Goal: Task Accomplishment & Management: Use online tool/utility

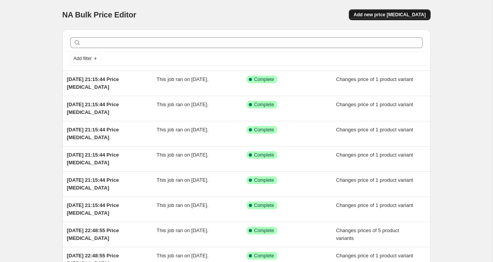
click at [396, 10] on button "Add new price [MEDICAL_DATA]" at bounding box center [389, 14] width 81 height 11
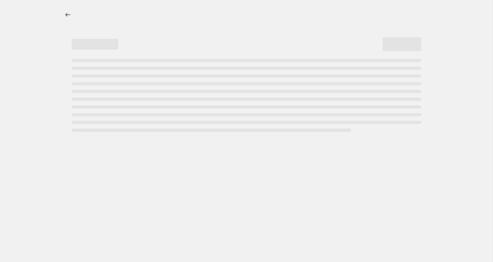
select select "percentage"
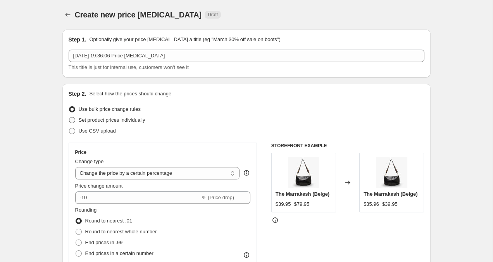
click at [74, 119] on span at bounding box center [72, 120] width 6 height 6
click at [69, 117] on input "Set product prices individually" at bounding box center [69, 117] width 0 height 0
radio input "true"
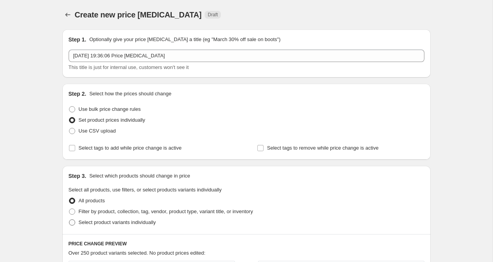
click at [72, 222] on span at bounding box center [72, 222] width 6 height 6
click at [69, 220] on input "Select product variants individually" at bounding box center [69, 219] width 0 height 0
radio input "true"
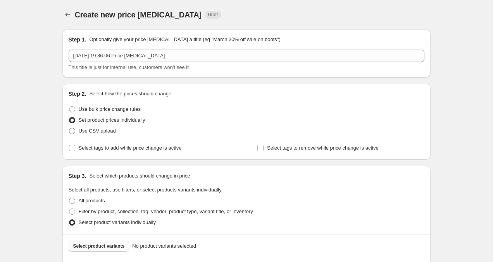
click at [92, 247] on span "Select product variants" at bounding box center [99, 246] width 52 height 6
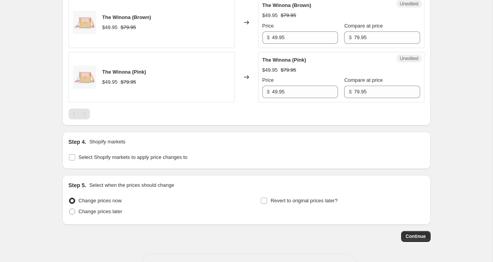
scroll to position [478, 0]
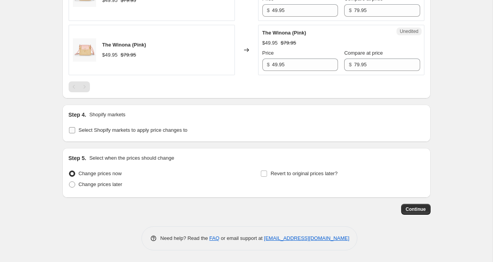
click at [75, 130] on label "Select Shopify markets to apply price changes to" at bounding box center [128, 130] width 119 height 11
click at [75, 130] on input "Select Shopify markets to apply price changes to" at bounding box center [72, 130] width 6 height 6
checkbox input "true"
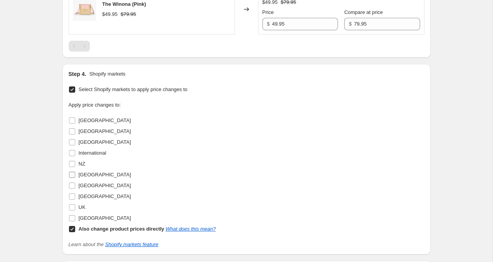
scroll to position [519, 0]
click at [74, 206] on input "UK" at bounding box center [72, 207] width 6 height 6
checkbox input "true"
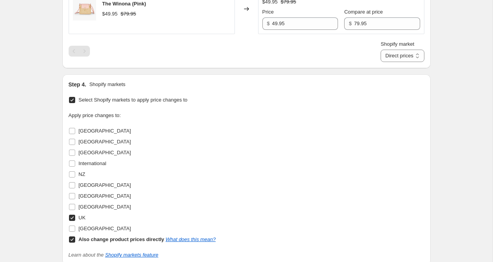
click at [72, 237] on input "Also change product prices directly What does this mean?" at bounding box center [72, 239] width 6 height 6
checkbox input "false"
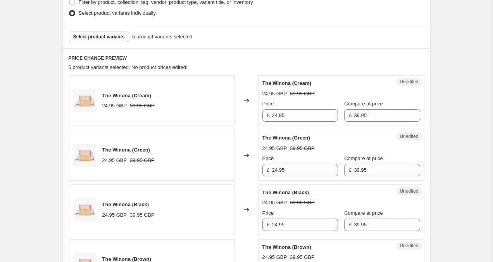
scroll to position [210, 0]
click at [278, 113] on input "24.95" at bounding box center [305, 115] width 66 height 12
type input "29.95"
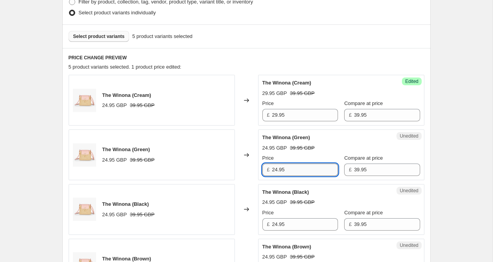
click at [276, 171] on input "24.95" at bounding box center [305, 169] width 66 height 12
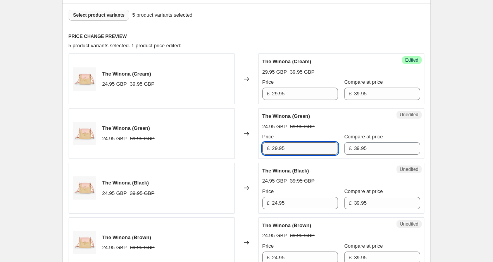
scroll to position [244, 0]
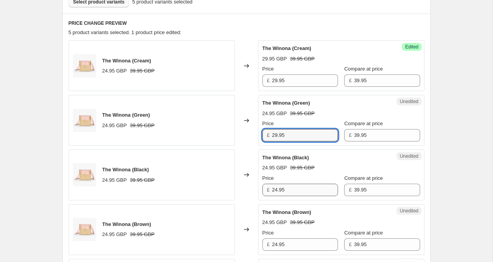
type input "29.95"
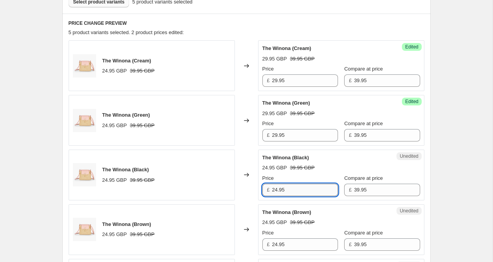
click at [278, 191] on input "24.95" at bounding box center [305, 190] width 66 height 12
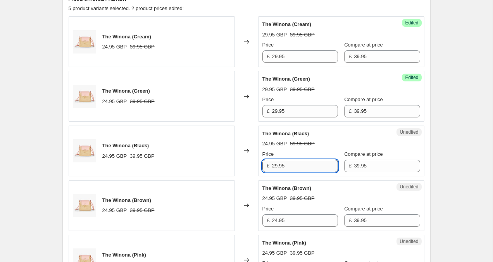
scroll to position [268, 0]
type input "29.95"
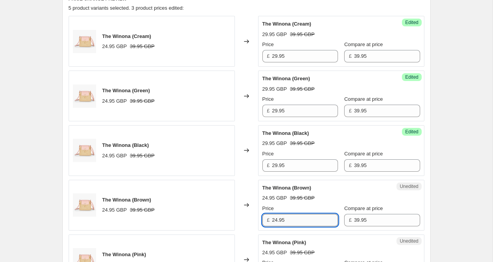
click at [278, 217] on input "24.95" at bounding box center [305, 220] width 66 height 12
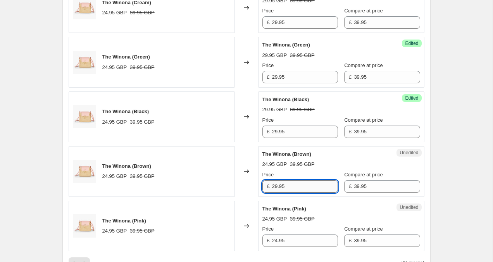
scroll to position [310, 0]
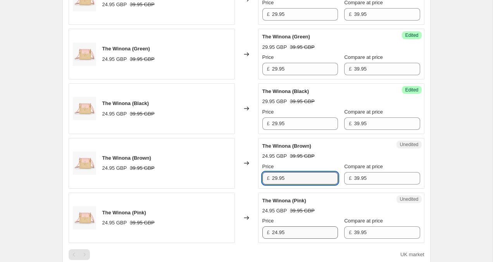
type input "29.95"
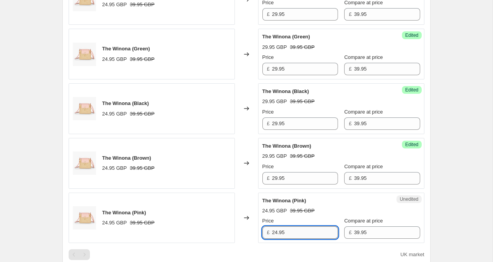
click at [278, 233] on input "24.95" at bounding box center [305, 232] width 66 height 12
type input "29.95"
click at [451, 175] on div "Create new price [MEDICAL_DATA]. This page is ready Create new price [MEDICAL_D…" at bounding box center [246, 136] width 492 height 893
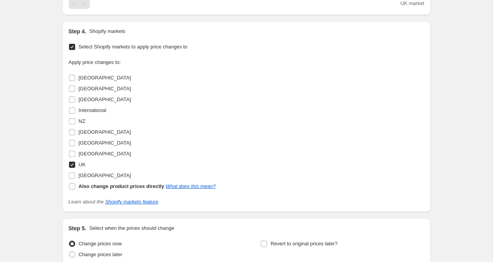
scroll to position [631, 0]
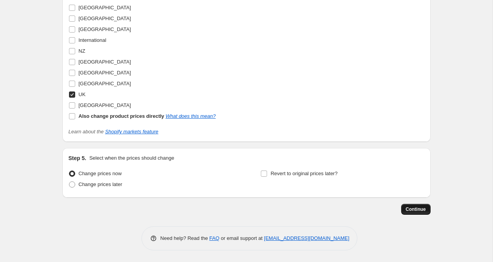
click at [424, 210] on span "Continue" at bounding box center [415, 209] width 20 height 6
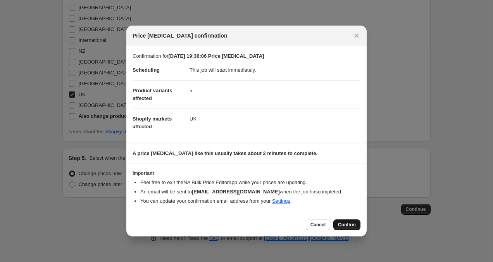
click at [349, 227] on span "Confirm" at bounding box center [347, 225] width 18 height 6
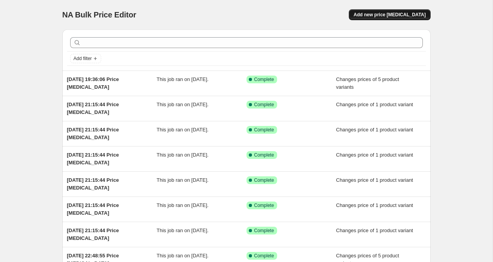
click at [407, 19] on button "Add new price [MEDICAL_DATA]" at bounding box center [389, 14] width 81 height 11
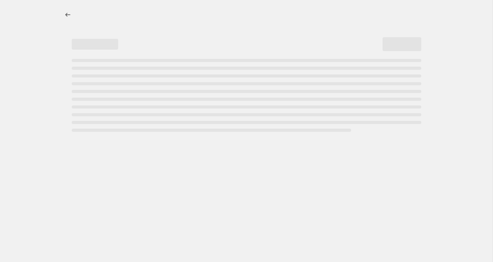
select select "percentage"
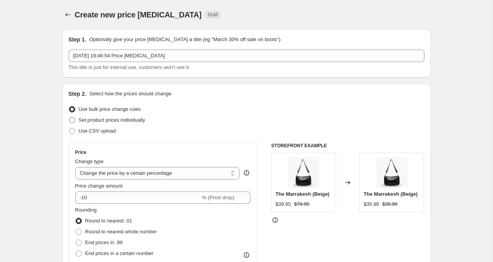
click at [71, 121] on span at bounding box center [72, 120] width 6 height 6
click at [69, 117] on input "Set product prices individually" at bounding box center [69, 117] width 0 height 0
radio input "true"
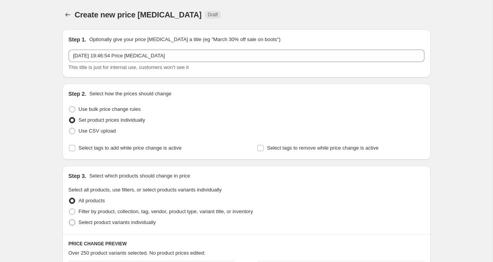
click at [74, 224] on span at bounding box center [72, 222] width 6 height 6
click at [69, 220] on input "Select product variants individually" at bounding box center [69, 219] width 0 height 0
radio input "true"
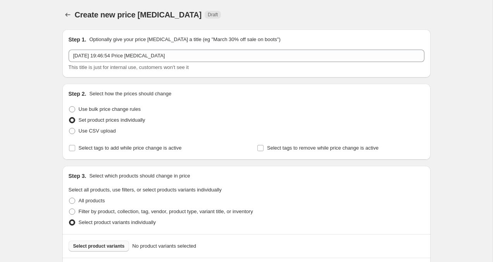
click at [79, 243] on span "Select product variants" at bounding box center [99, 246] width 52 height 6
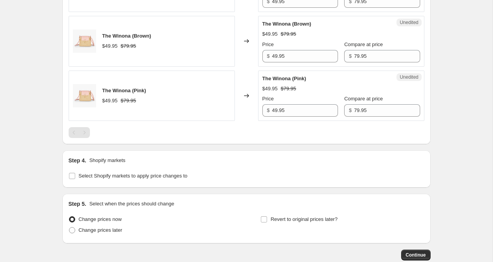
scroll to position [478, 0]
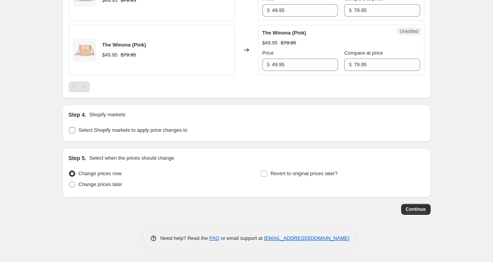
click at [71, 130] on input "Select Shopify markets to apply price changes to" at bounding box center [72, 130] width 6 height 6
checkbox input "true"
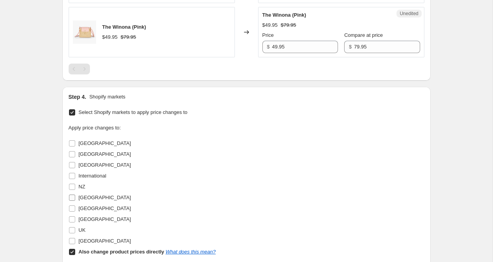
scroll to position [497, 0]
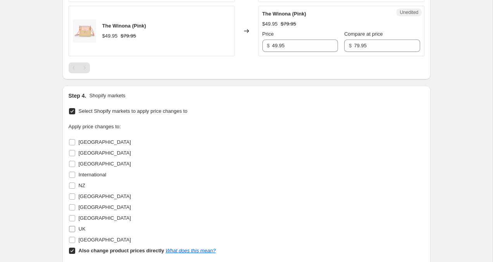
click at [73, 229] on input "UK" at bounding box center [72, 229] width 6 height 6
checkbox input "true"
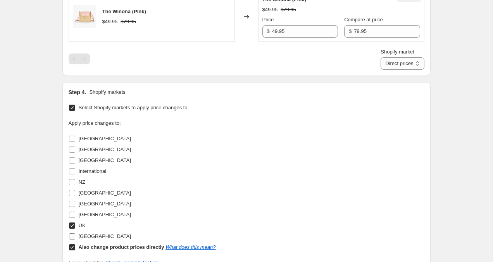
scroll to position [514, 0]
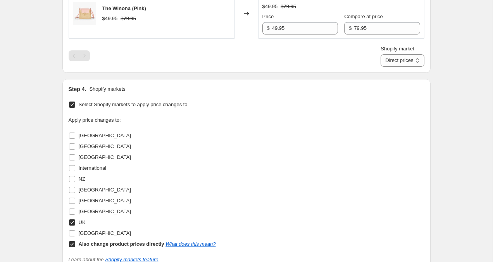
click at [72, 245] on input "Also change product prices directly What does this mean?" at bounding box center [72, 244] width 6 height 6
checkbox input "false"
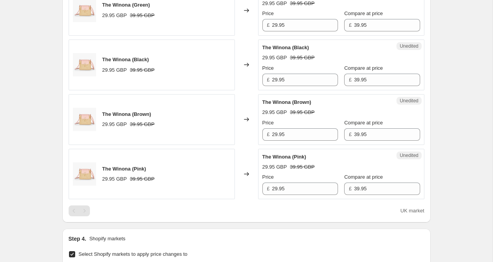
scroll to position [332, 0]
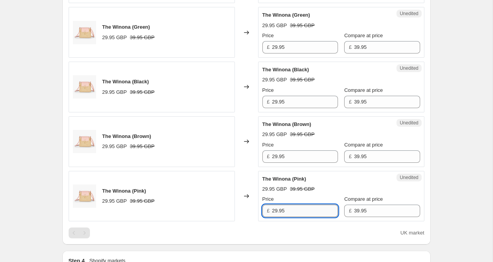
click at [278, 212] on input "29.95" at bounding box center [305, 210] width 66 height 12
type input "24.95"
click at [277, 158] on input "29.95" at bounding box center [305, 156] width 66 height 12
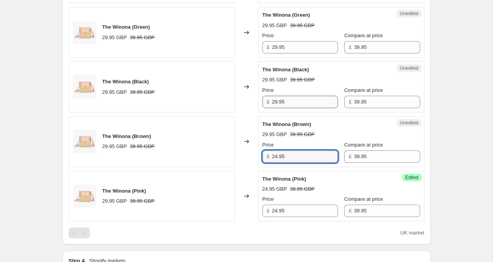
type input "24.95"
click at [278, 101] on input "29.95" at bounding box center [305, 102] width 66 height 12
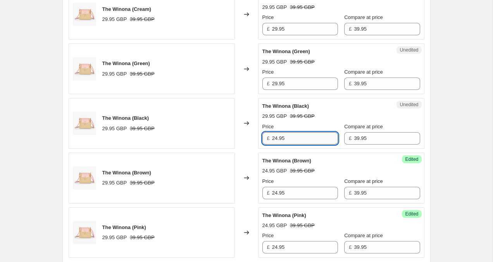
scroll to position [293, 0]
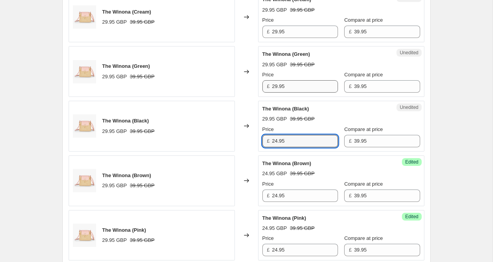
type input "24.95"
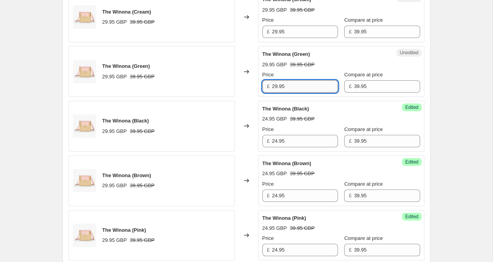
click at [278, 88] on input "29.95" at bounding box center [305, 86] width 66 height 12
type input "24.95"
click at [278, 31] on input "29.95" at bounding box center [305, 32] width 66 height 12
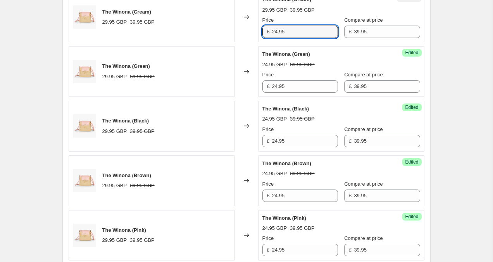
type input "24.95"
click at [457, 48] on div "Create new price change job. This page is ready Create new price change job Dra…" at bounding box center [246, 153] width 492 height 893
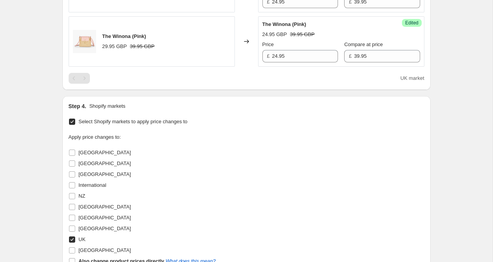
scroll to position [631, 0]
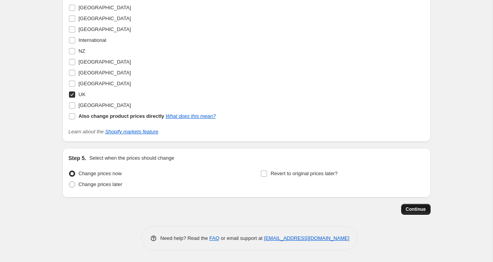
click at [422, 209] on span "Continue" at bounding box center [415, 209] width 20 height 6
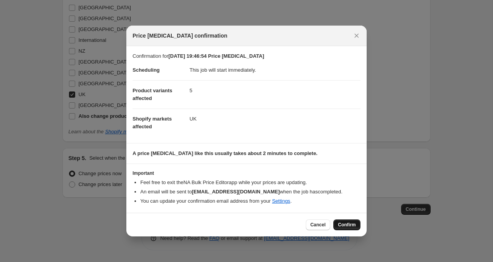
click at [347, 226] on span "Confirm" at bounding box center [347, 225] width 18 height 6
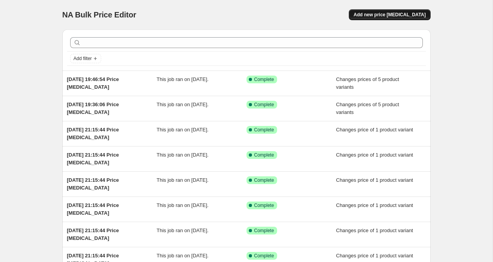
click at [400, 14] on span "Add new price [MEDICAL_DATA]" at bounding box center [389, 15] width 72 height 6
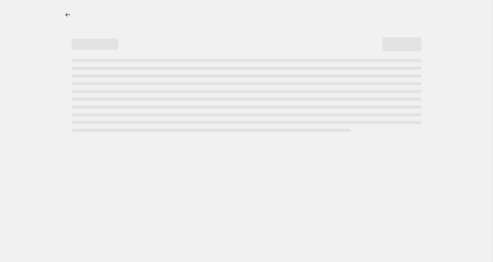
select select "percentage"
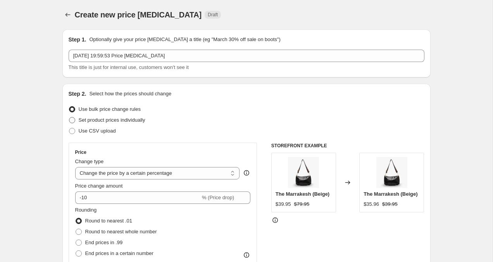
click at [75, 120] on span at bounding box center [72, 120] width 7 height 7
click at [69, 117] on input "Set product prices individually" at bounding box center [69, 117] width 0 height 0
radio input "true"
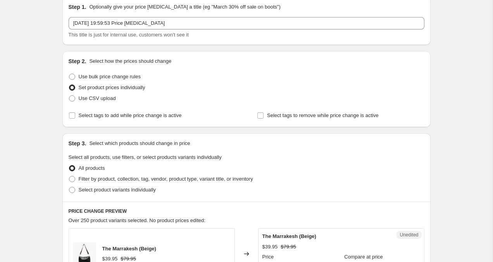
scroll to position [36, 0]
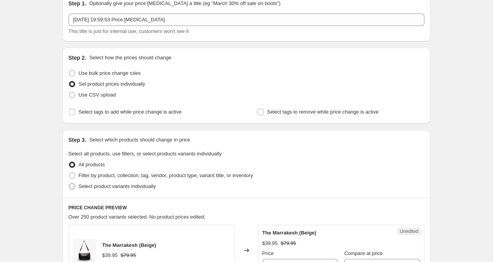
click at [73, 191] on label "Select product variants individually" at bounding box center [112, 186] width 87 height 11
click at [69, 184] on input "Select product variants individually" at bounding box center [69, 183] width 0 height 0
radio input "true"
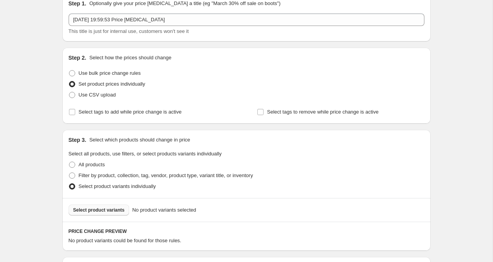
click at [93, 214] on button "Select product variants" at bounding box center [99, 209] width 61 height 11
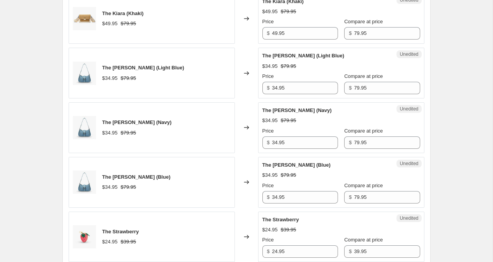
scroll to position [594, 0]
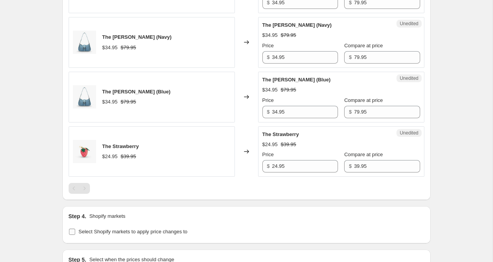
click at [74, 232] on input "Select Shopify markets to apply price changes to" at bounding box center [72, 231] width 6 height 6
checkbox input "true"
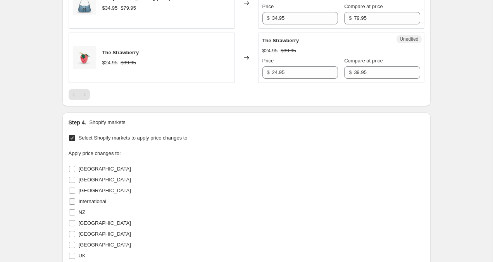
scroll to position [689, 0]
click at [73, 253] on input "UK" at bounding box center [72, 255] width 6 height 6
checkbox input "true"
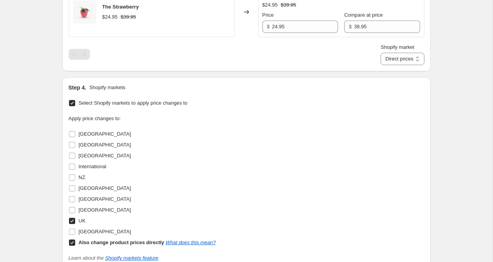
scroll to position [734, 0]
click at [74, 242] on input "Also change product prices directly What does this mean?" at bounding box center [72, 242] width 6 height 6
checkbox input "false"
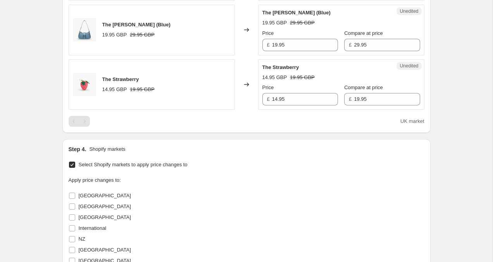
scroll to position [639, 0]
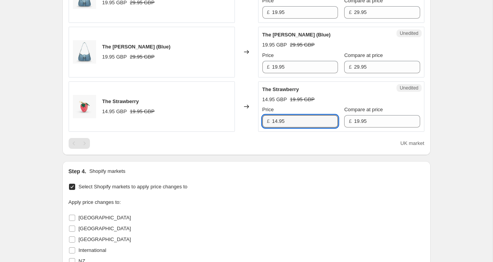
drag, startPoint x: 277, startPoint y: 122, endPoint x: 271, endPoint y: 122, distance: 6.2
click at [271, 122] on div "£ 14.95" at bounding box center [300, 121] width 76 height 12
type input "9.95"
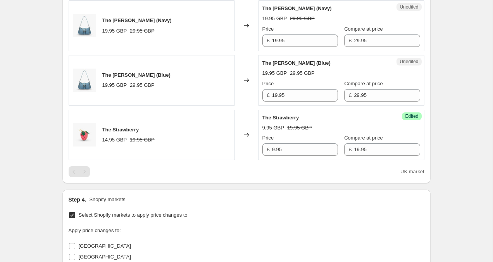
scroll to position [607, 0]
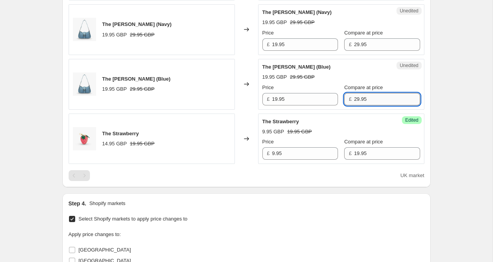
click at [354, 99] on input "29.95" at bounding box center [387, 99] width 66 height 12
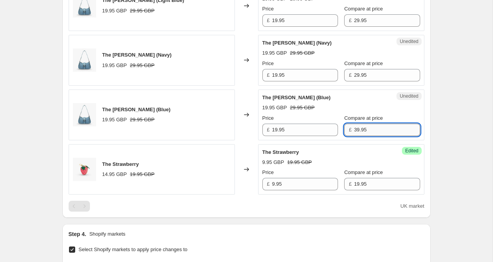
scroll to position [569, 0]
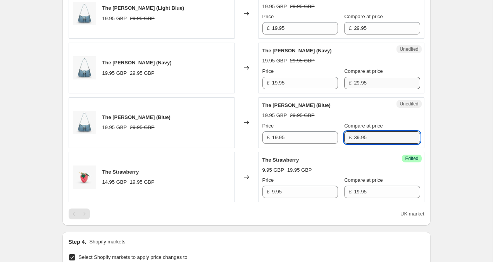
type input "39.95"
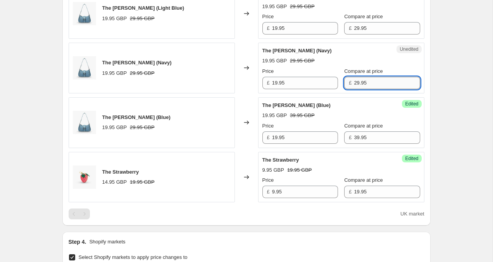
click at [354, 83] on input "29.95" at bounding box center [387, 83] width 66 height 12
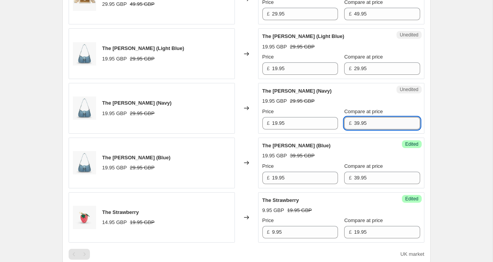
scroll to position [516, 0]
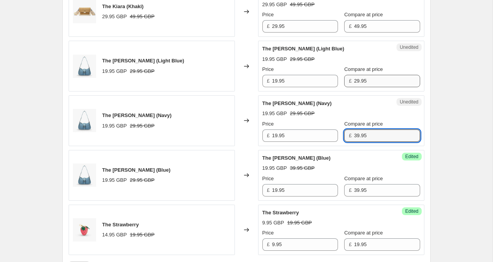
type input "39.95"
click at [354, 82] on input "29.95" at bounding box center [387, 81] width 66 height 12
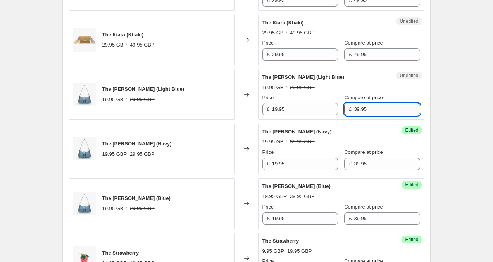
scroll to position [481, 0]
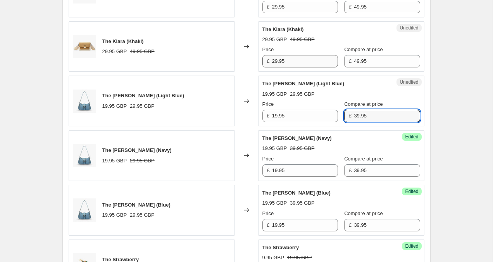
type input "39.95"
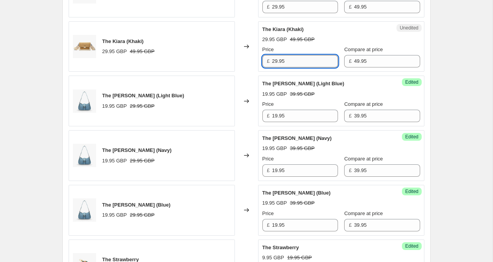
click at [278, 58] on input "29.95" at bounding box center [305, 61] width 66 height 12
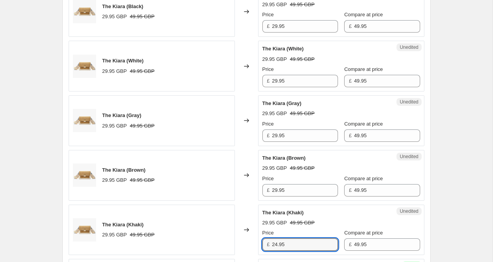
scroll to position [302, 0]
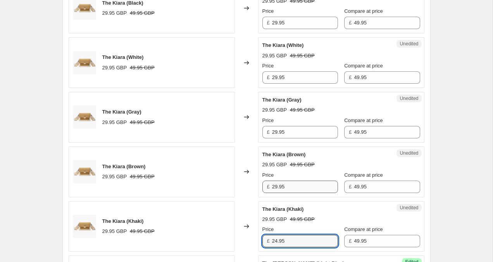
type input "24.95"
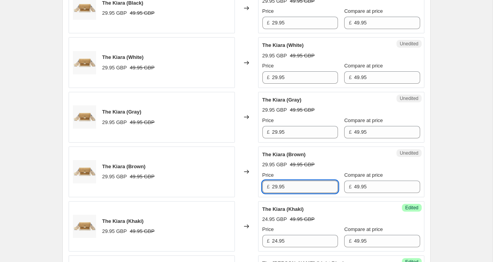
click at [277, 185] on input "29.95" at bounding box center [305, 186] width 66 height 12
type input "24.95"
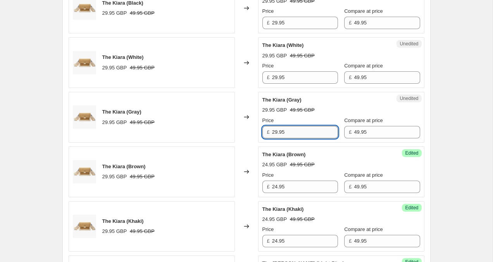
click at [277, 131] on input "29.95" at bounding box center [305, 132] width 66 height 12
type input "24.95"
click at [277, 77] on input "29.95" at bounding box center [305, 77] width 66 height 12
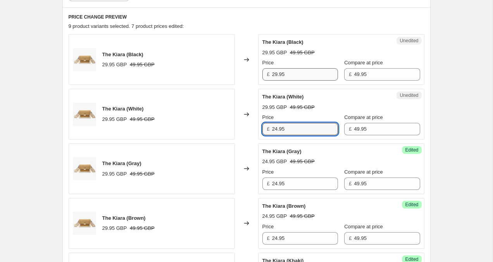
scroll to position [248, 0]
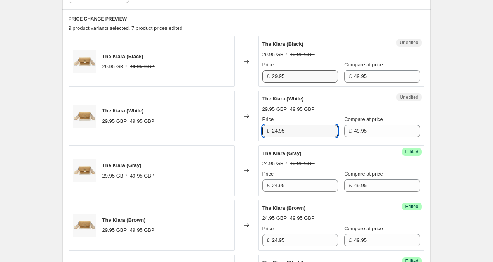
type input "24.95"
click at [277, 76] on input "29.95" at bounding box center [305, 76] width 66 height 12
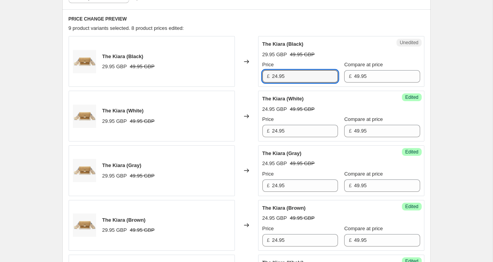
type input "24.95"
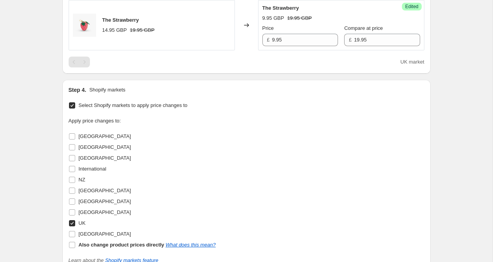
scroll to position [849, 0]
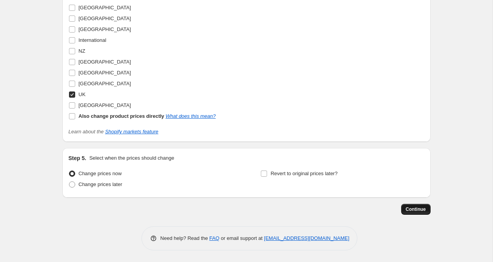
click at [421, 213] on button "Continue" at bounding box center [415, 209] width 29 height 11
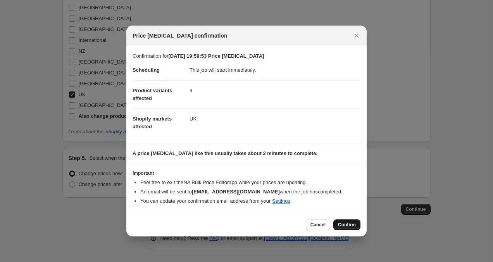
click at [348, 225] on span "Confirm" at bounding box center [347, 225] width 18 height 6
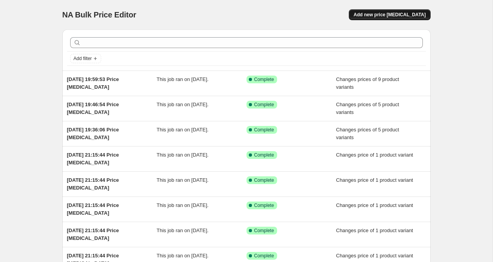
click at [389, 12] on span "Add new price [MEDICAL_DATA]" at bounding box center [389, 15] width 72 height 6
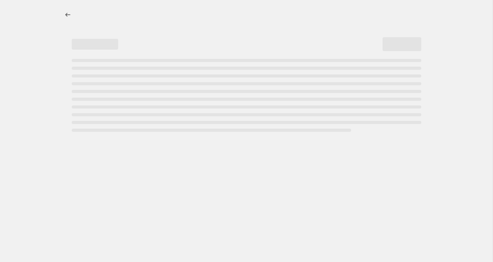
select select "percentage"
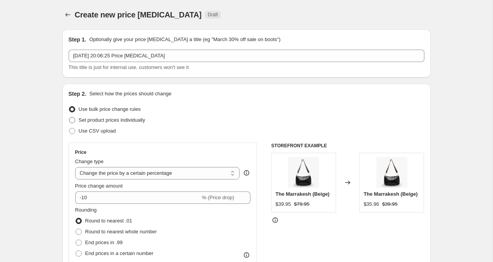
click at [75, 117] on label "Set product prices individually" at bounding box center [107, 120] width 77 height 11
click at [69, 117] on input "Set product prices individually" at bounding box center [69, 117] width 0 height 0
radio input "true"
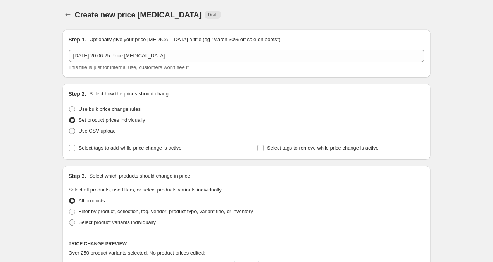
click at [72, 224] on span at bounding box center [72, 222] width 6 height 6
click at [69, 220] on input "Select product variants individually" at bounding box center [69, 219] width 0 height 0
radio input "true"
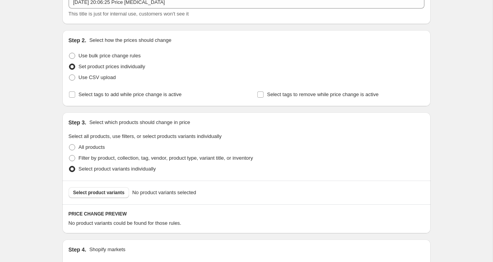
scroll to position [188, 0]
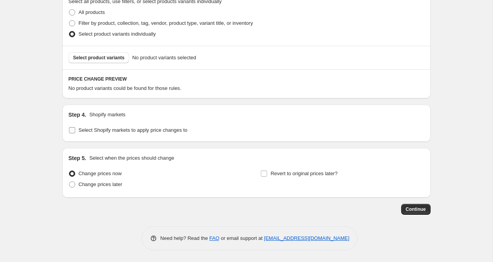
click at [72, 128] on input "Select Shopify markets to apply price changes to" at bounding box center [72, 130] width 6 height 6
checkbox input "true"
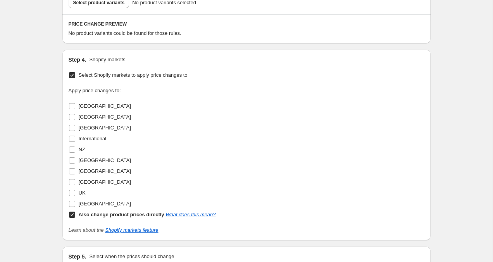
scroll to position [244, 0]
click at [72, 116] on input "[GEOGRAPHIC_DATA]" at bounding box center [72, 116] width 6 height 6
checkbox input "true"
click at [72, 215] on input "Also change product prices directly What does this mean?" at bounding box center [72, 214] width 6 height 6
checkbox input "false"
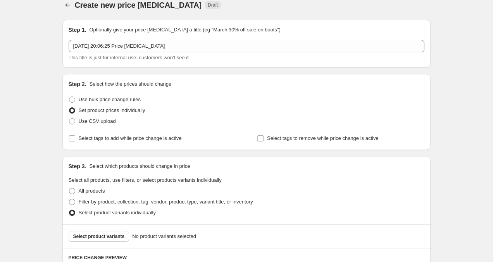
scroll to position [6, 0]
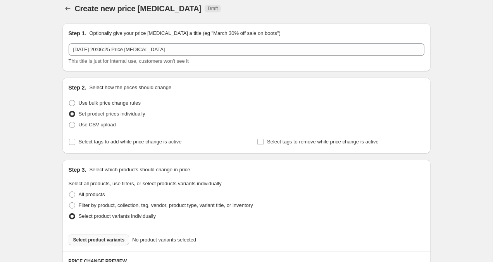
click at [87, 241] on span "Select product variants" at bounding box center [99, 240] width 52 height 6
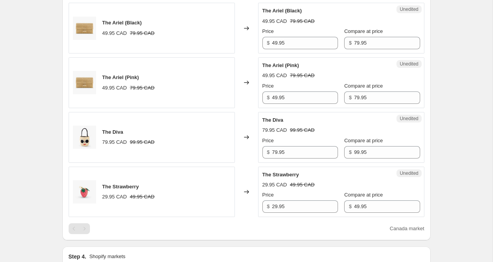
scroll to position [548, 0]
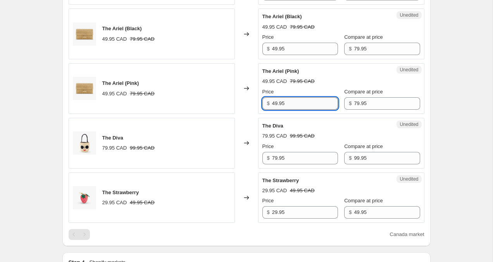
click at [274, 106] on input "49.95" at bounding box center [305, 103] width 66 height 12
type input "39.95"
click at [273, 158] on input "79.95" at bounding box center [305, 158] width 66 height 12
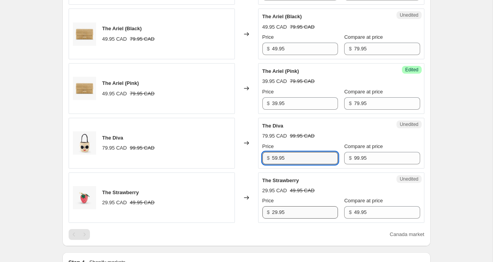
type input "59.95"
click at [277, 214] on input "29.95" at bounding box center [305, 212] width 66 height 12
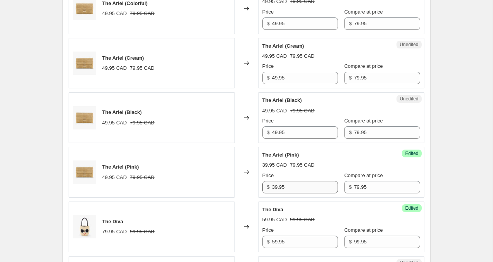
scroll to position [463, 0]
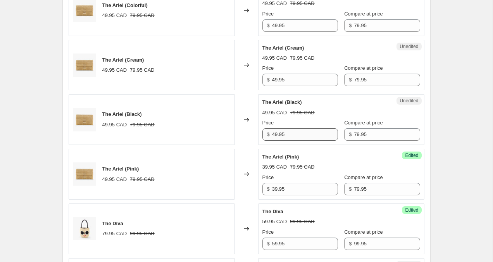
type input "24.95"
click at [276, 133] on input "49.95" at bounding box center [305, 134] width 66 height 12
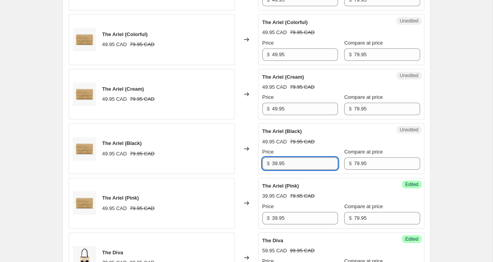
scroll to position [431, 0]
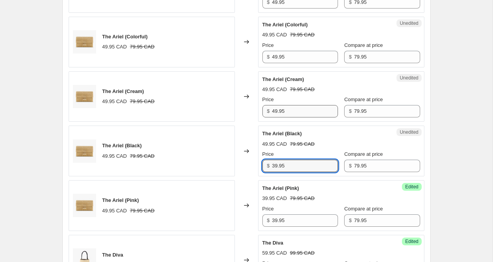
type input "39.95"
click at [276, 110] on input "49.95" at bounding box center [305, 111] width 66 height 12
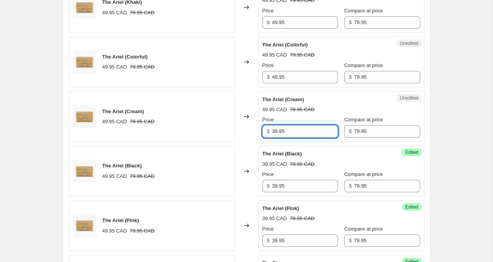
scroll to position [410, 0]
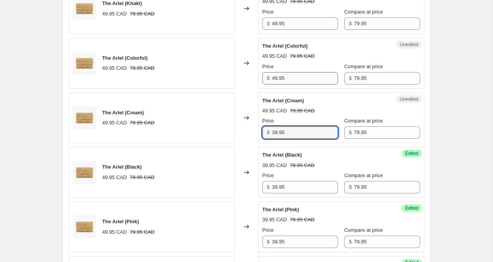
type input "39.95"
click at [274, 76] on input "49.95" at bounding box center [305, 78] width 66 height 12
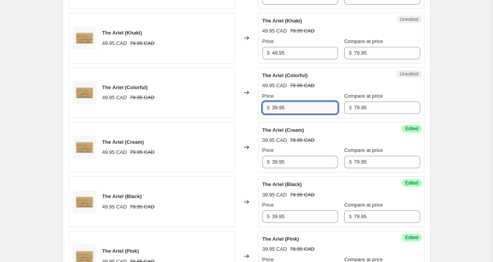
scroll to position [379, 0]
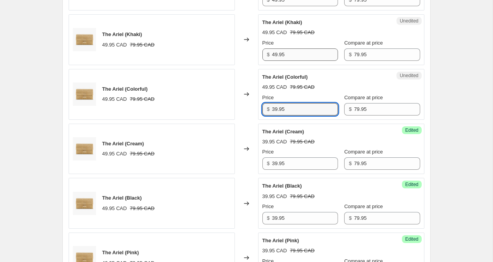
type input "39.95"
click at [276, 52] on input "49.95" at bounding box center [305, 54] width 66 height 12
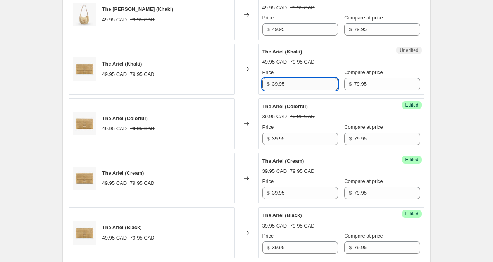
scroll to position [334, 0]
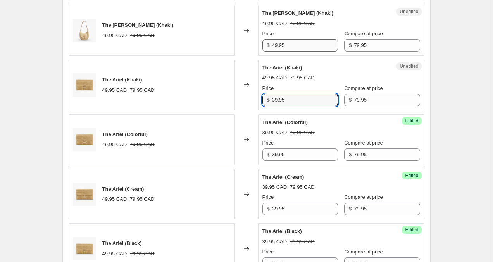
type input "39.95"
click at [275, 44] on input "49.95" at bounding box center [305, 45] width 66 height 12
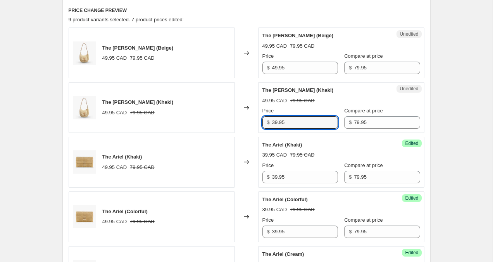
scroll to position [255, 0]
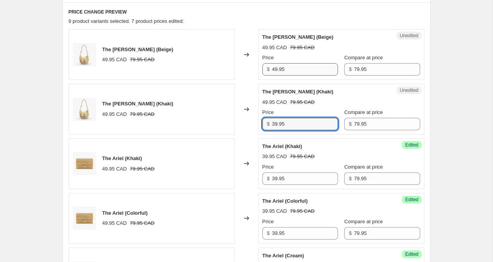
type input "39.95"
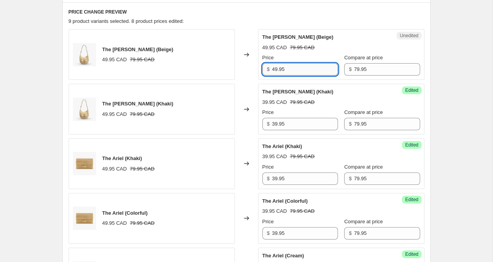
click at [275, 69] on input "49.95" at bounding box center [305, 69] width 66 height 12
type input "39.95"
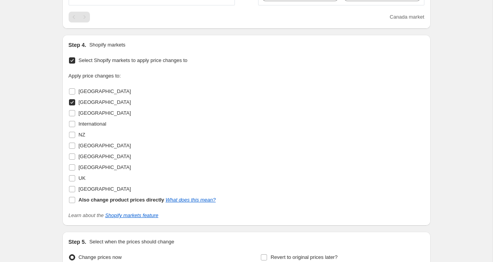
scroll to position [849, 0]
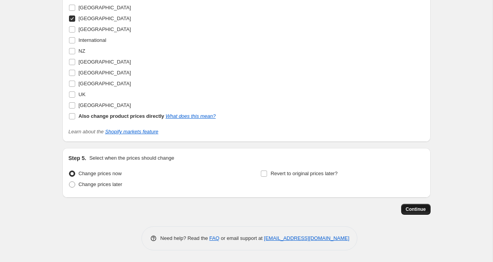
click at [421, 210] on span "Continue" at bounding box center [415, 209] width 20 height 6
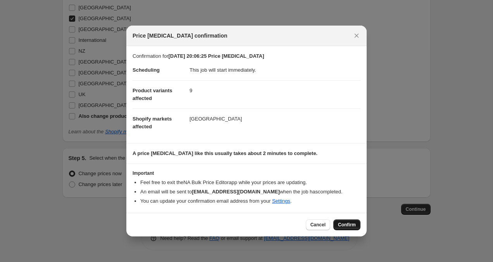
click at [356, 223] on button "Confirm" at bounding box center [346, 224] width 27 height 11
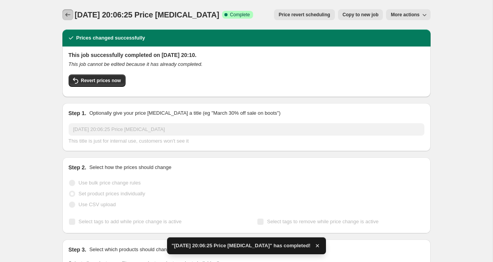
click at [67, 15] on icon "Price change jobs" at bounding box center [68, 15] width 8 height 8
